Goal: Information Seeking & Learning: Compare options

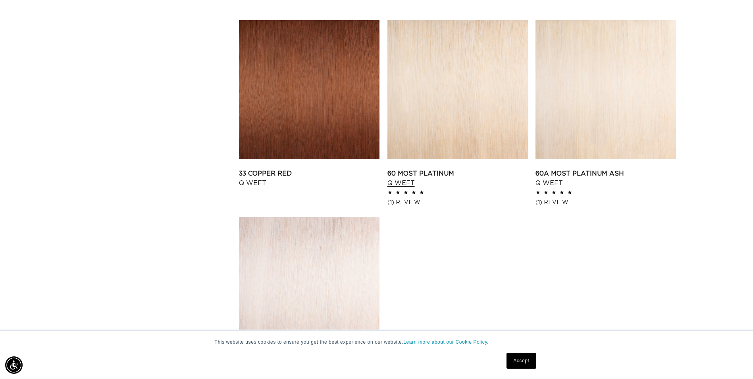
scroll to position [1112, 0]
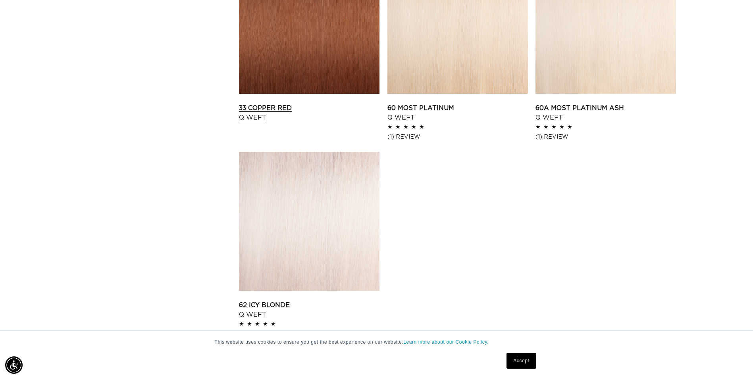
click at [276, 103] on link "33 Copper Red Q Weft" at bounding box center [309, 112] width 141 height 19
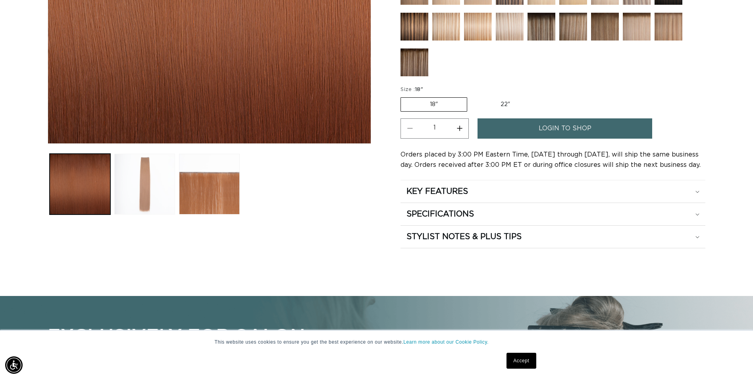
click at [135, 176] on button "Load image 2 in gallery view" at bounding box center [144, 184] width 61 height 61
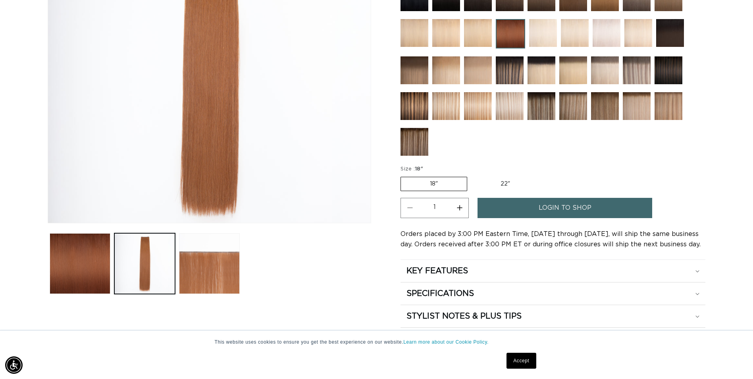
scroll to position [0, 697]
click at [506, 183] on label "22" Variant sold out or unavailable" at bounding box center [506, 184] width 68 height 14
click at [472, 176] on input "22" Variant sold out or unavailable" at bounding box center [471, 175] width 0 height 0
radio input "true"
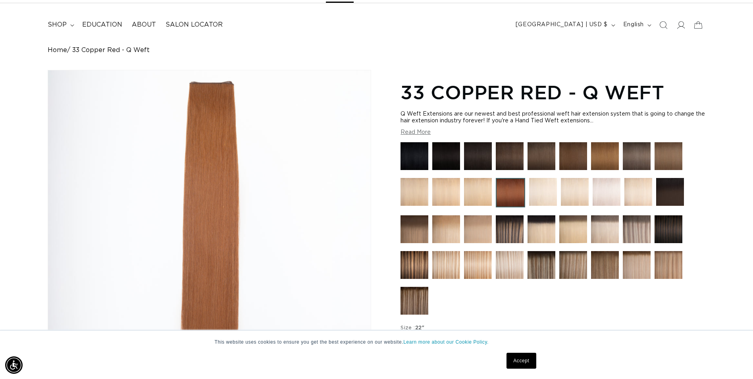
scroll to position [0, 0]
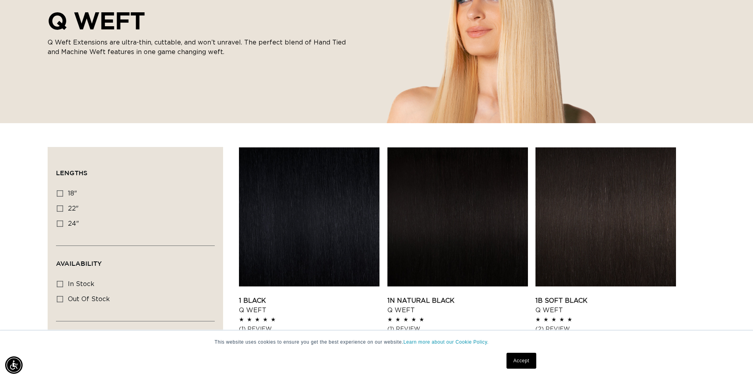
scroll to position [159, 0]
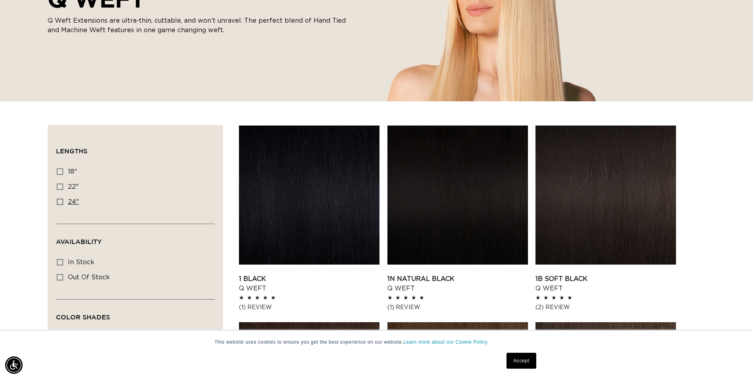
click at [58, 202] on icon at bounding box center [60, 202] width 6 height 6
click at [58, 202] on input "24" 24" (5 products)" at bounding box center [60, 202] width 6 height 6
checkbox input "true"
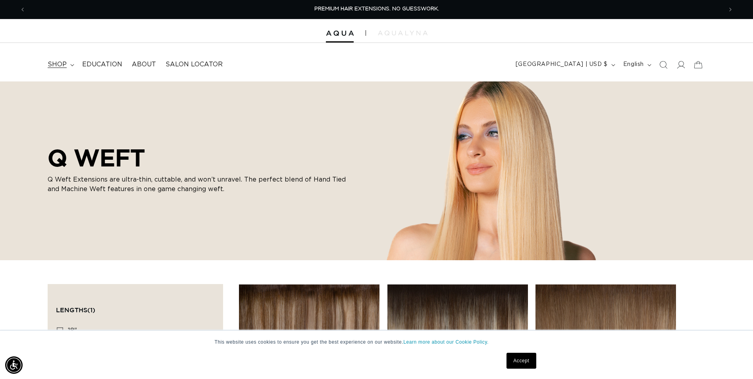
click at [64, 60] on summary "shop" at bounding box center [60, 65] width 35 height 18
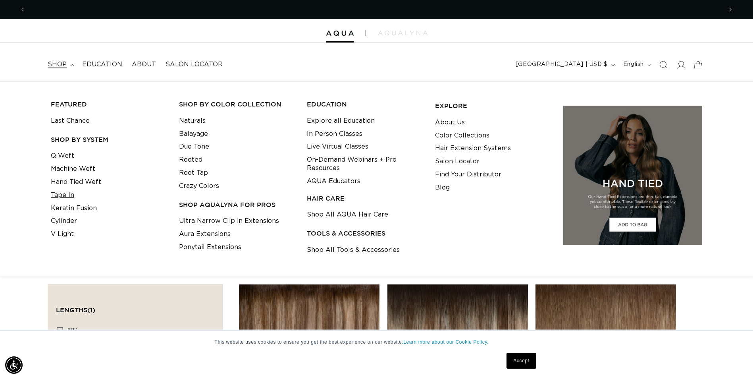
scroll to position [0, 697]
click at [73, 180] on link "Hand Tied Weft" at bounding box center [76, 182] width 50 height 13
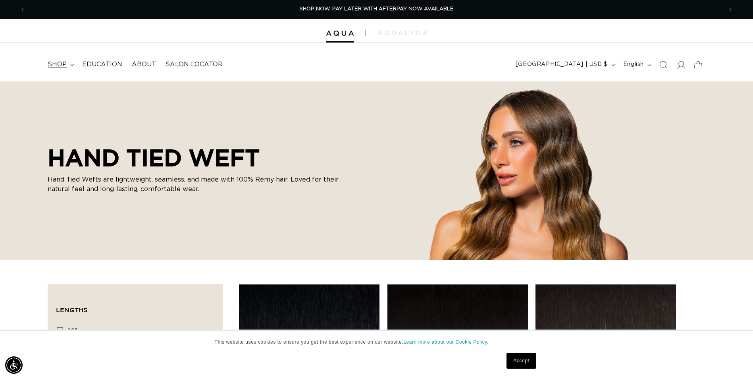
click at [69, 68] on summary "shop" at bounding box center [60, 65] width 35 height 18
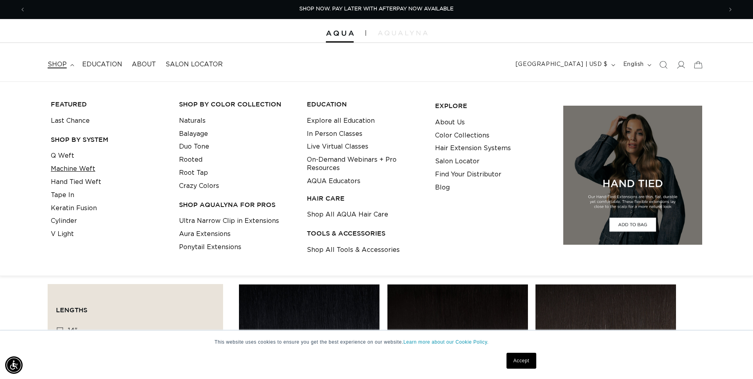
click at [80, 167] on link "Machine Weft" at bounding box center [73, 168] width 44 height 13
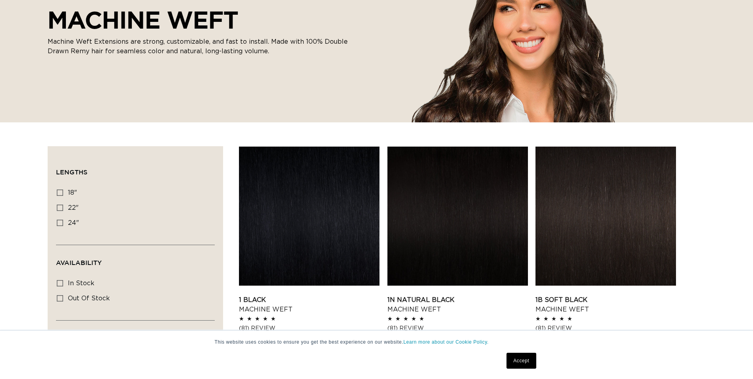
scroll to position [159, 0]
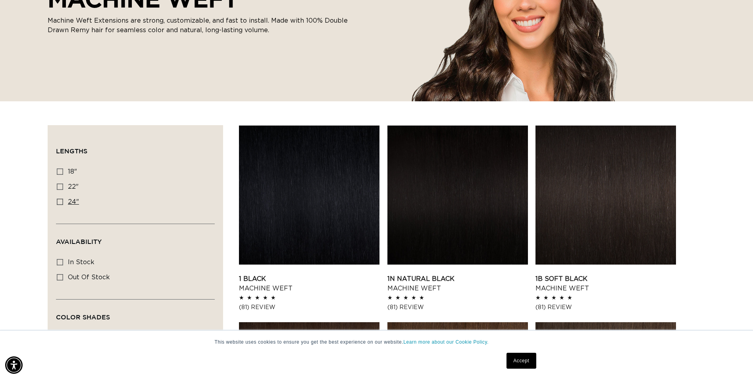
click at [60, 203] on icon at bounding box center [60, 202] width 6 height 6
click at [60, 203] on input "24" 24" (27 products)" at bounding box center [60, 202] width 6 height 6
checkbox input "true"
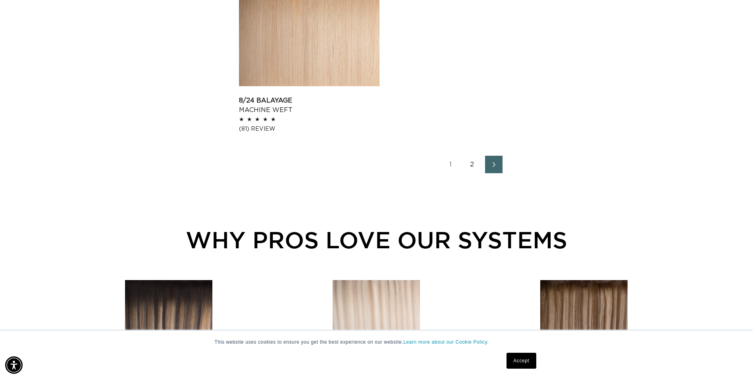
scroll to position [1350, 0]
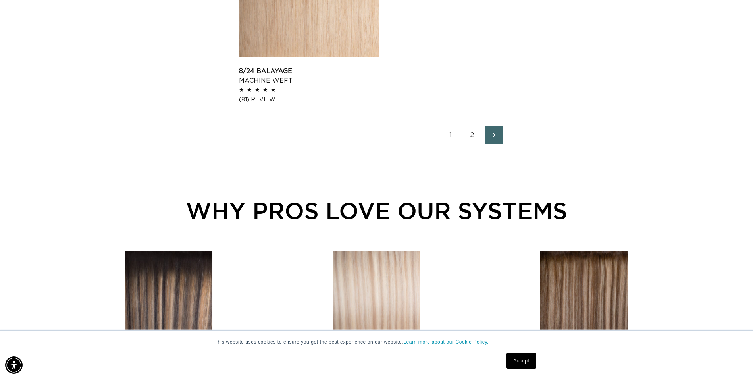
click at [470, 134] on link "2" at bounding box center [472, 134] width 17 height 17
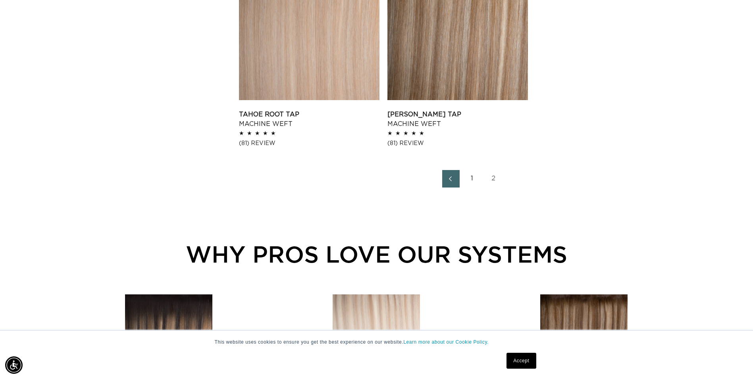
scroll to position [0, 697]
click at [470, 179] on link "1" at bounding box center [472, 178] width 17 height 17
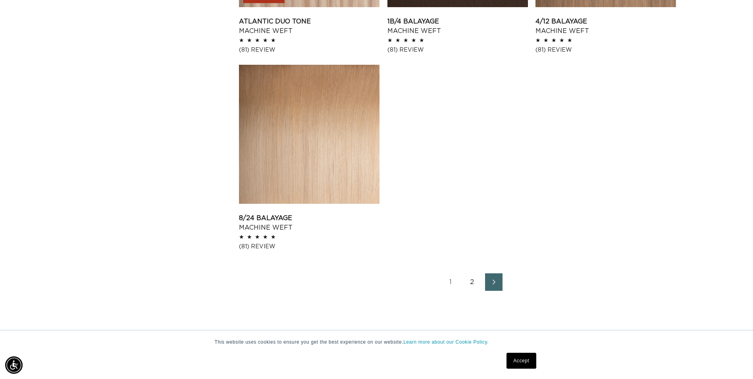
scroll to position [1231, 0]
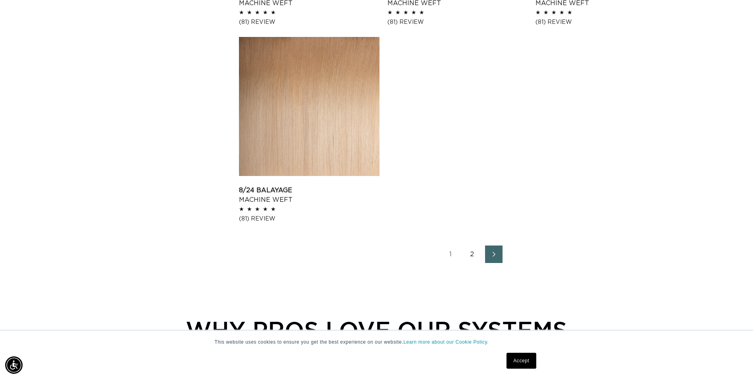
click at [475, 255] on link "2" at bounding box center [472, 253] width 17 height 17
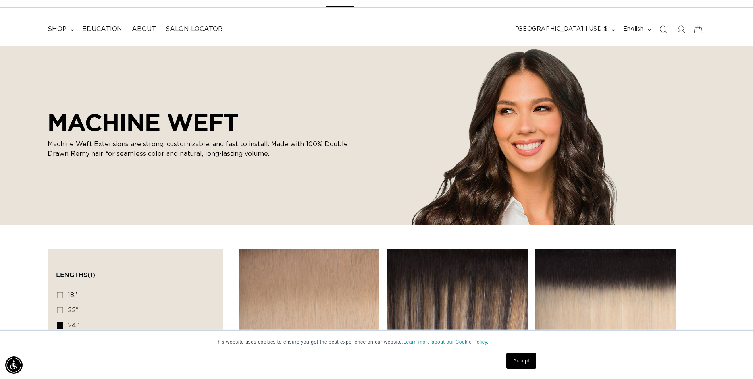
scroll to position [199, 0]
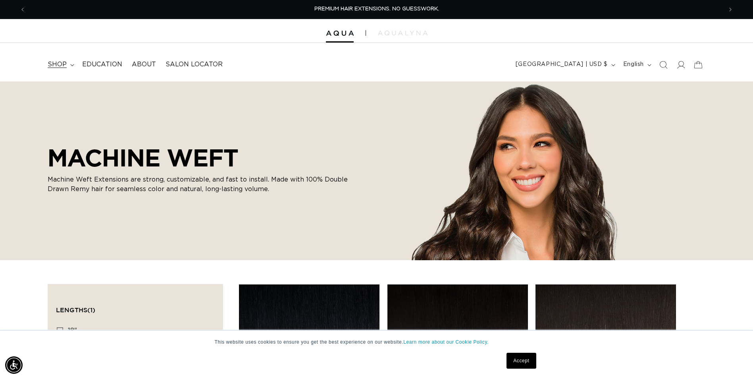
click at [64, 69] on summary "shop" at bounding box center [60, 65] width 35 height 18
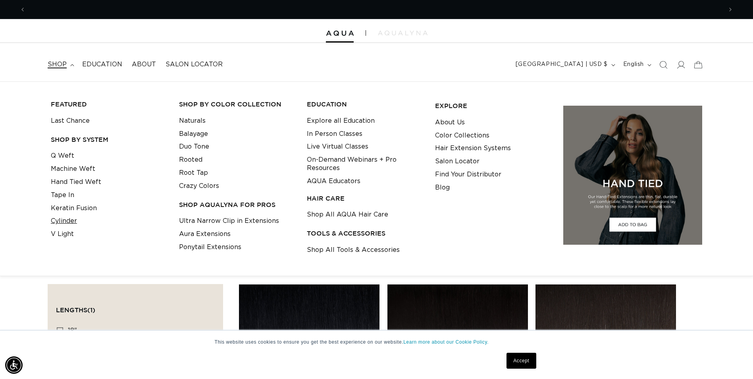
scroll to position [0, 1394]
click at [64, 220] on link "Cylinder" at bounding box center [64, 220] width 26 height 13
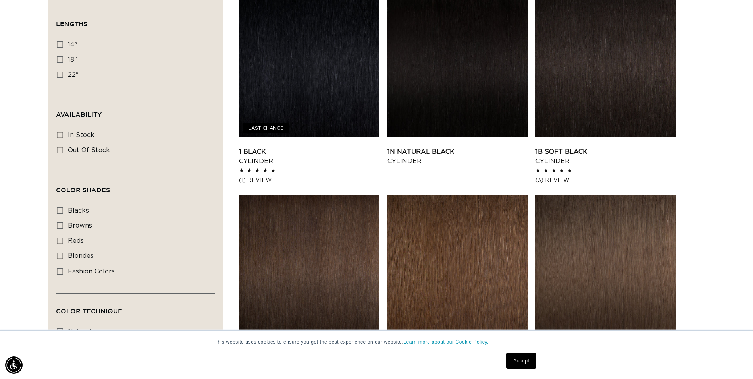
scroll to position [357, 0]
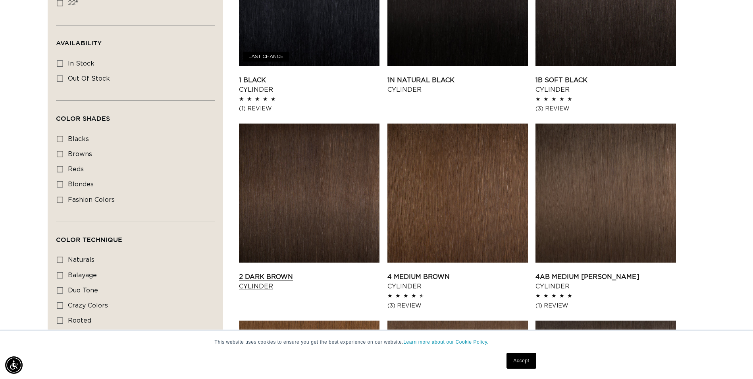
click at [342, 272] on link "2 Dark Brown Cylinder" at bounding box center [309, 281] width 141 height 19
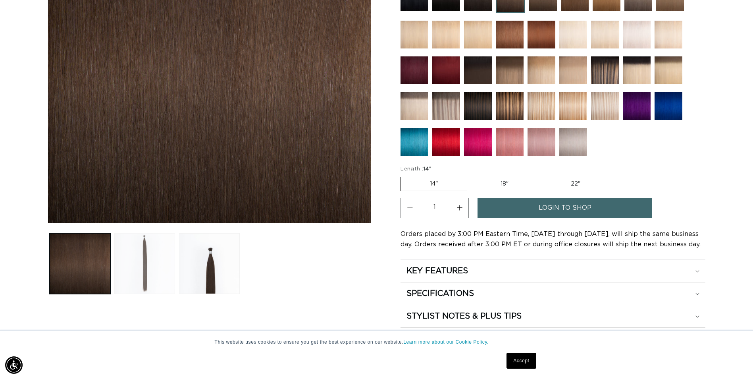
click at [154, 277] on button "Load image 2 in gallery view" at bounding box center [144, 263] width 61 height 61
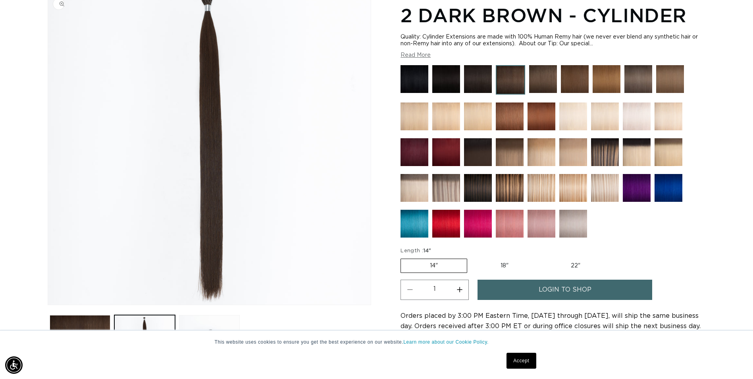
scroll to position [110, 0]
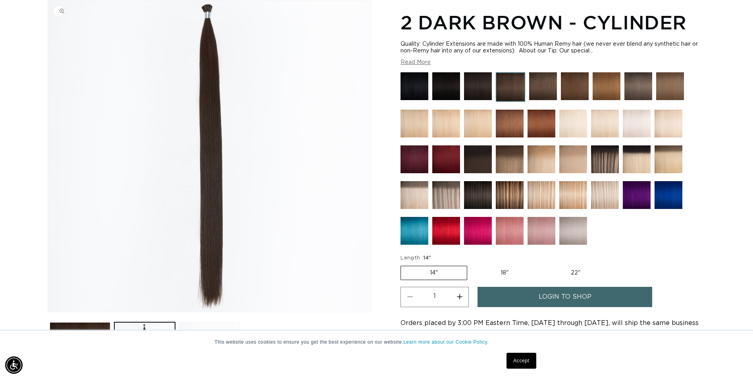
click at [209, 15] on img "Gallery Viewer" at bounding box center [209, 155] width 323 height 311
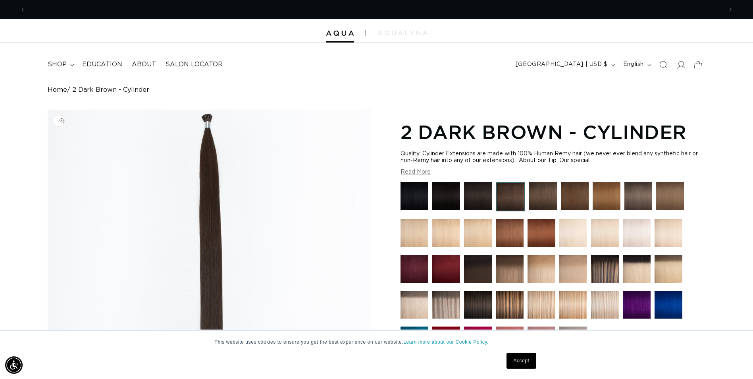
scroll to position [0, 697]
click at [70, 64] on icon at bounding box center [72, 65] width 4 height 2
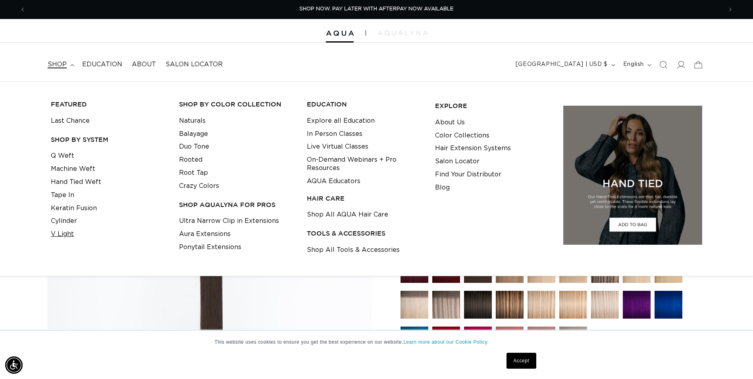
click at [58, 232] on link "V Light" at bounding box center [62, 234] width 23 height 13
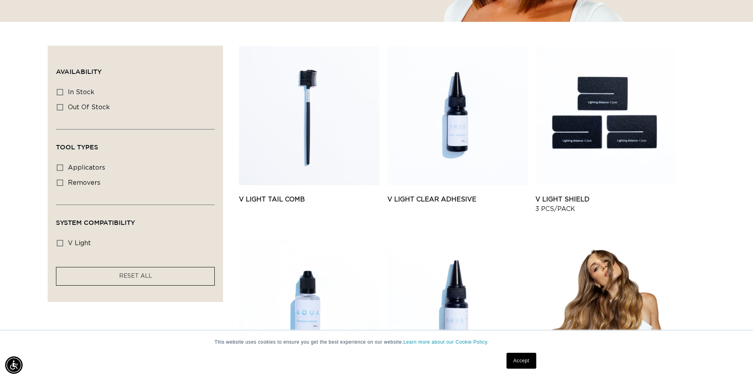
scroll to position [0, 1394]
